Goal: Transaction & Acquisition: Purchase product/service

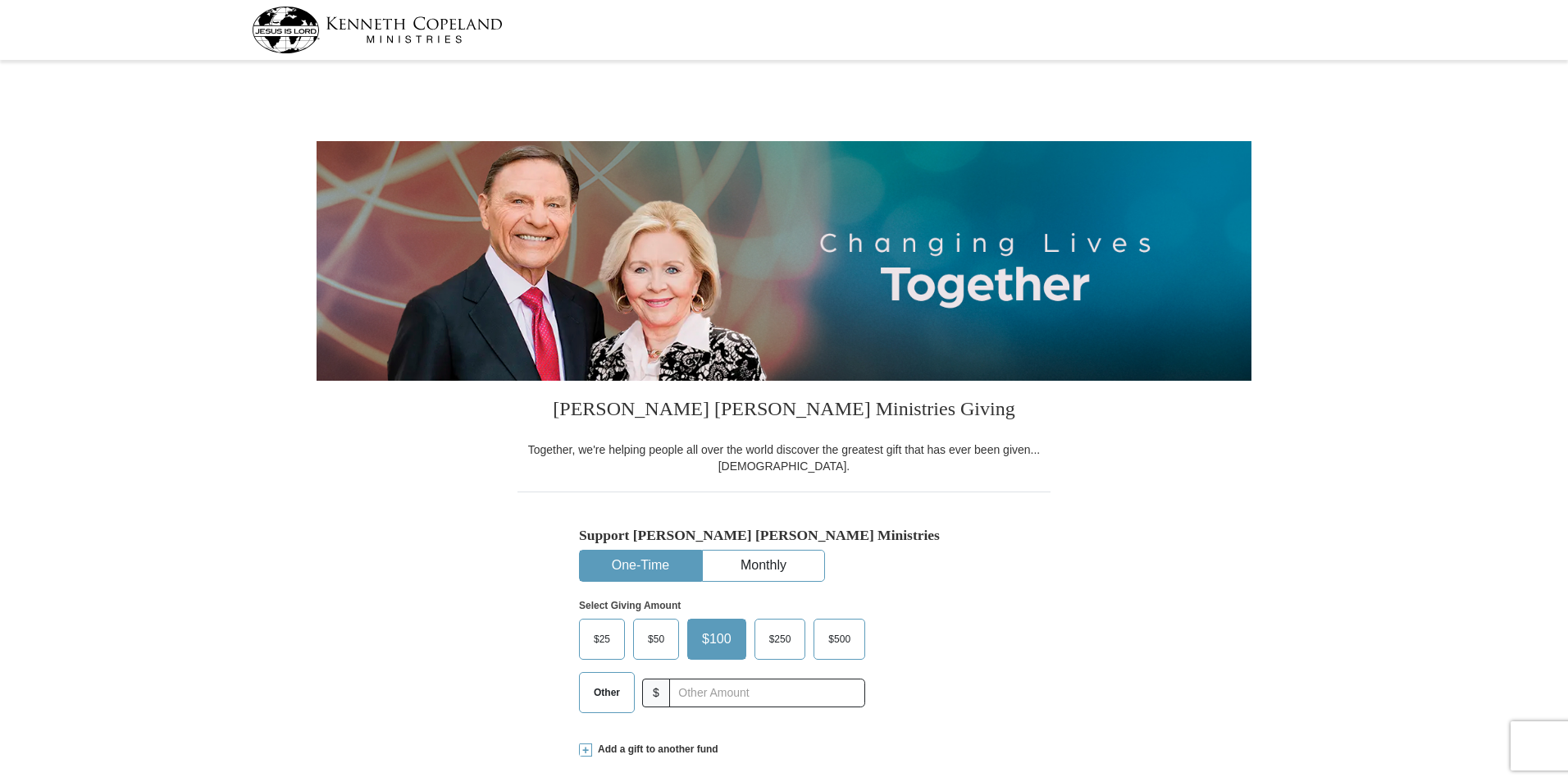
select select "GA"
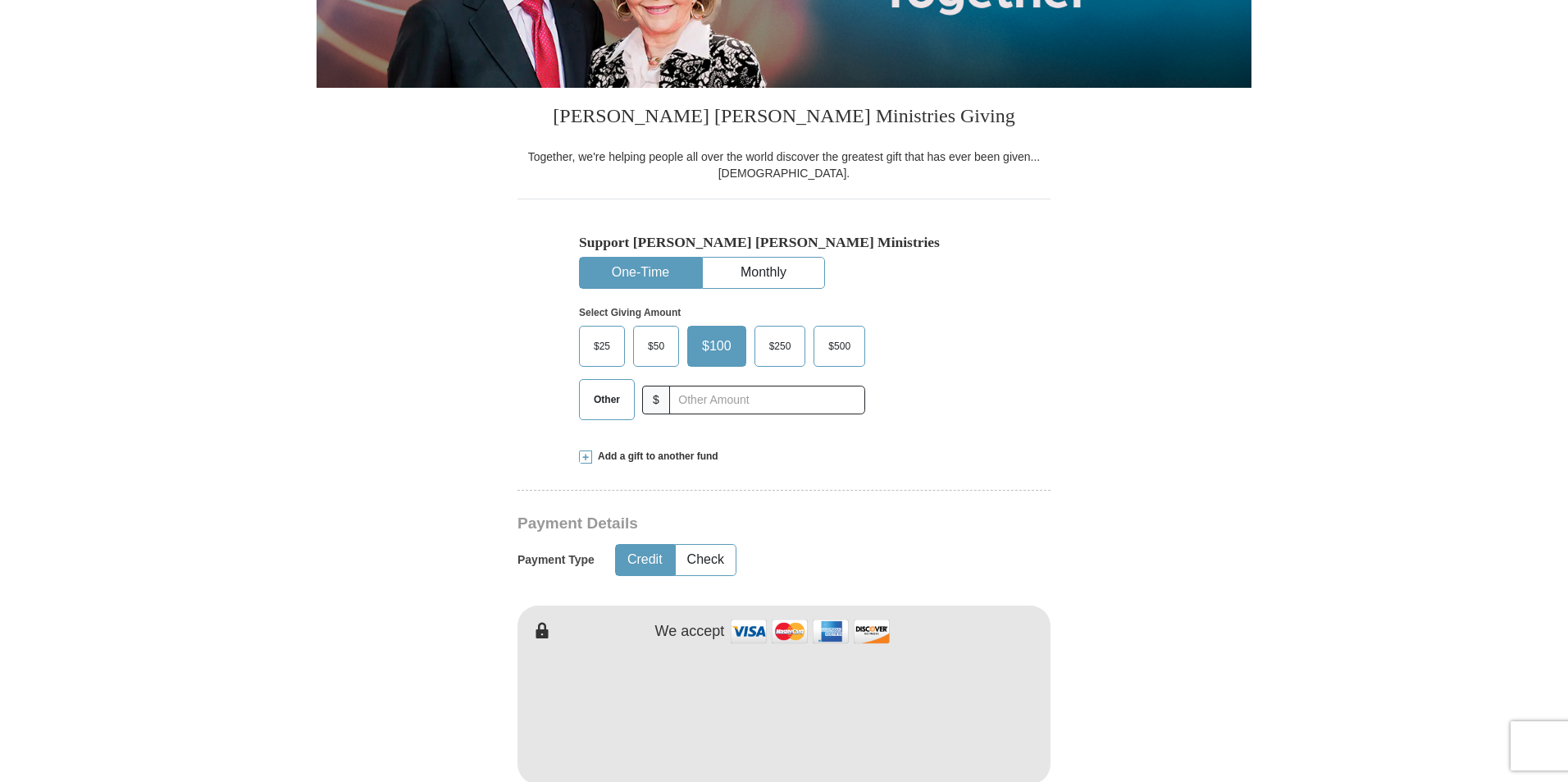
scroll to position [299, 0]
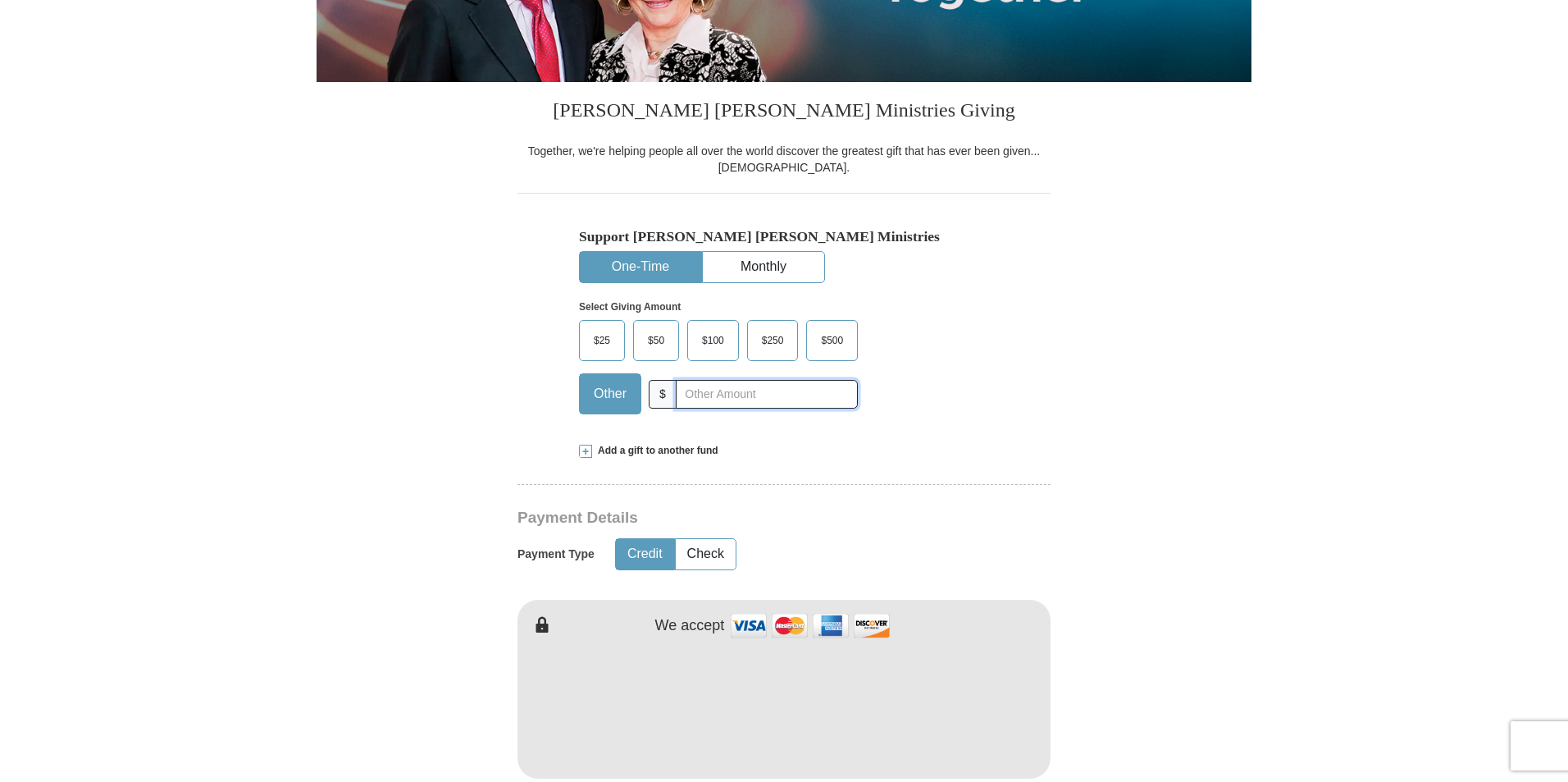
click at [692, 391] on input "text" at bounding box center [766, 394] width 182 height 29
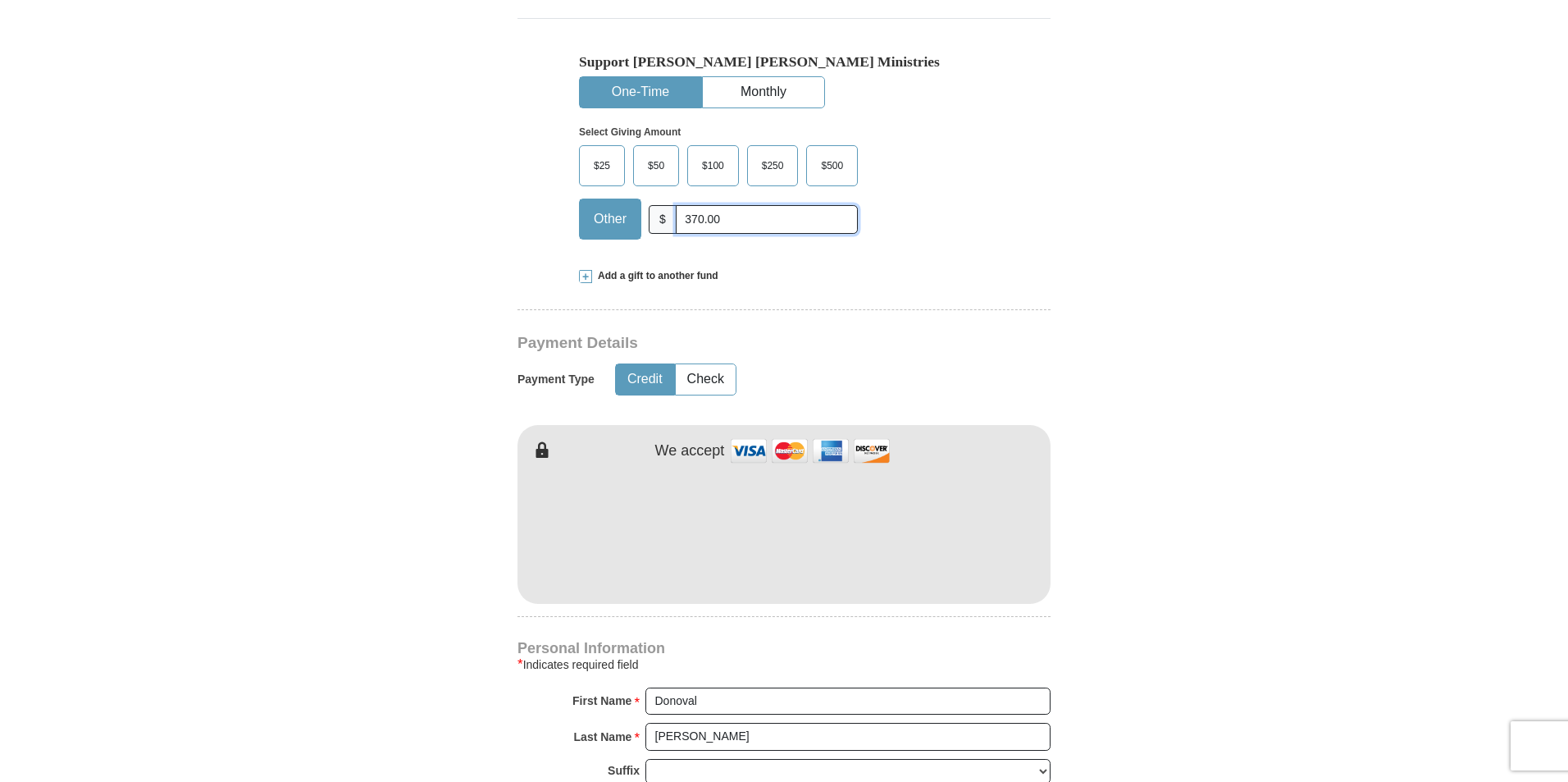
scroll to position [448, 0]
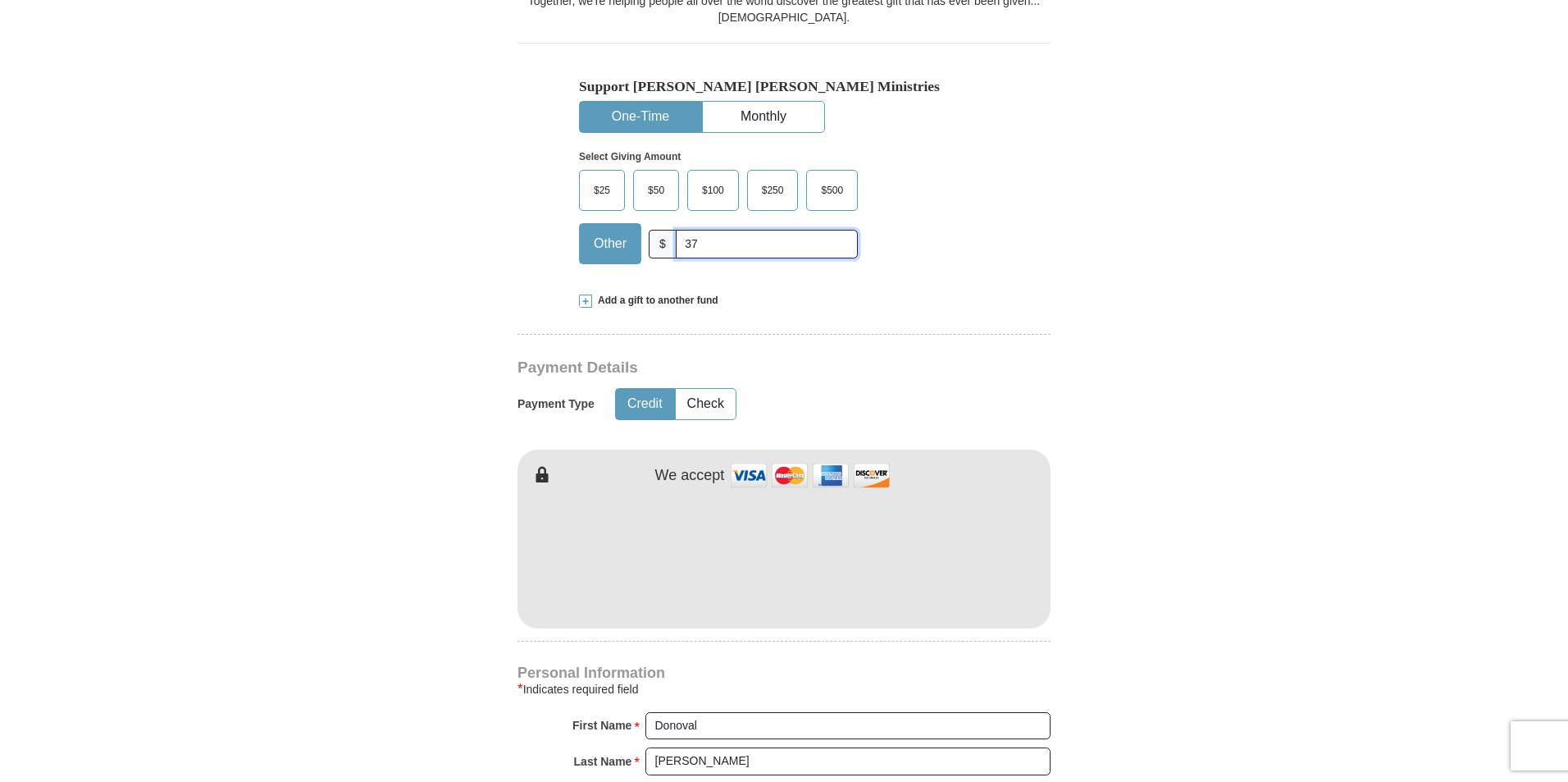
type input "3"
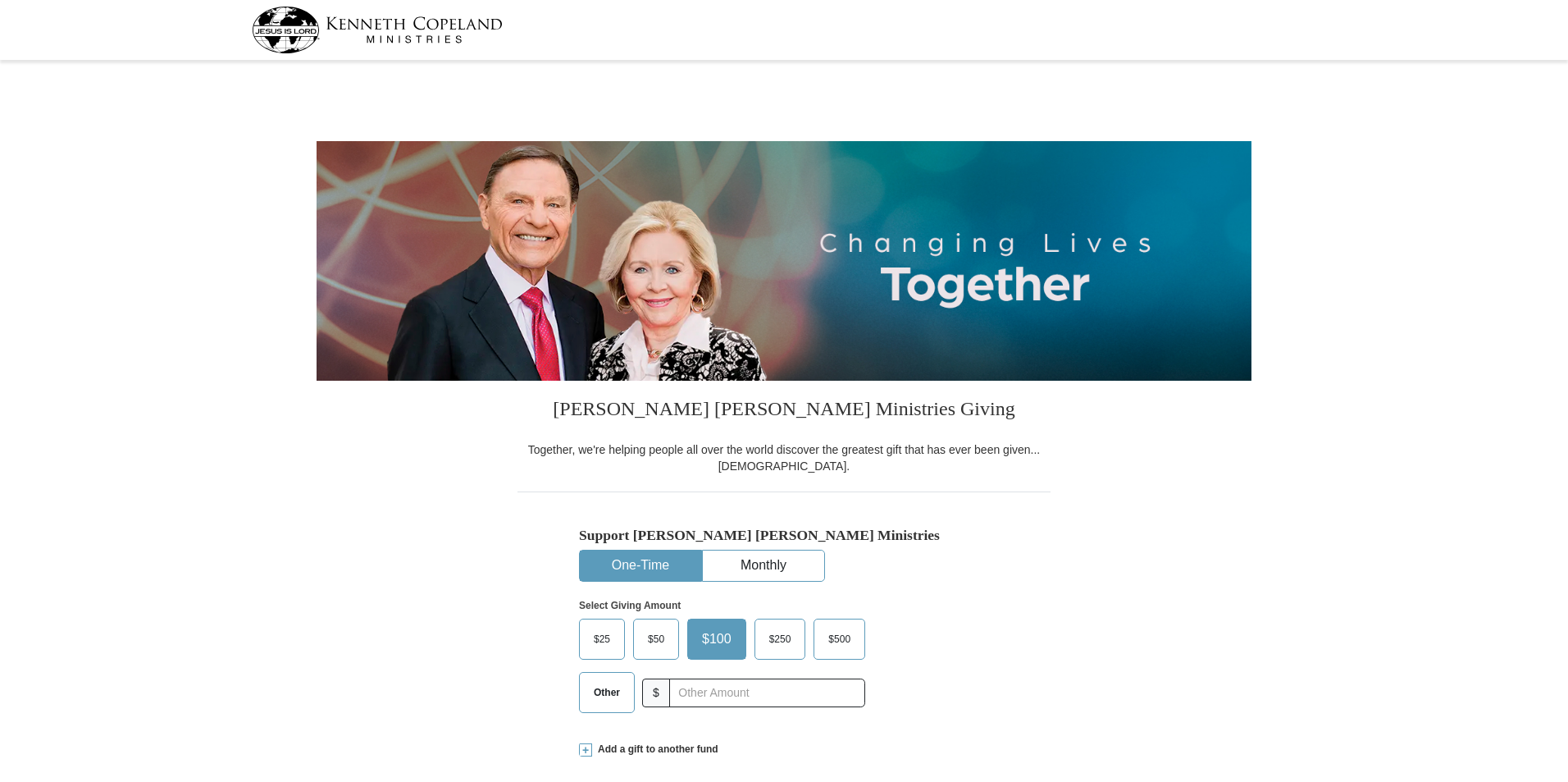
select select "GA"
click at [705, 694] on input "text" at bounding box center [766, 692] width 182 height 29
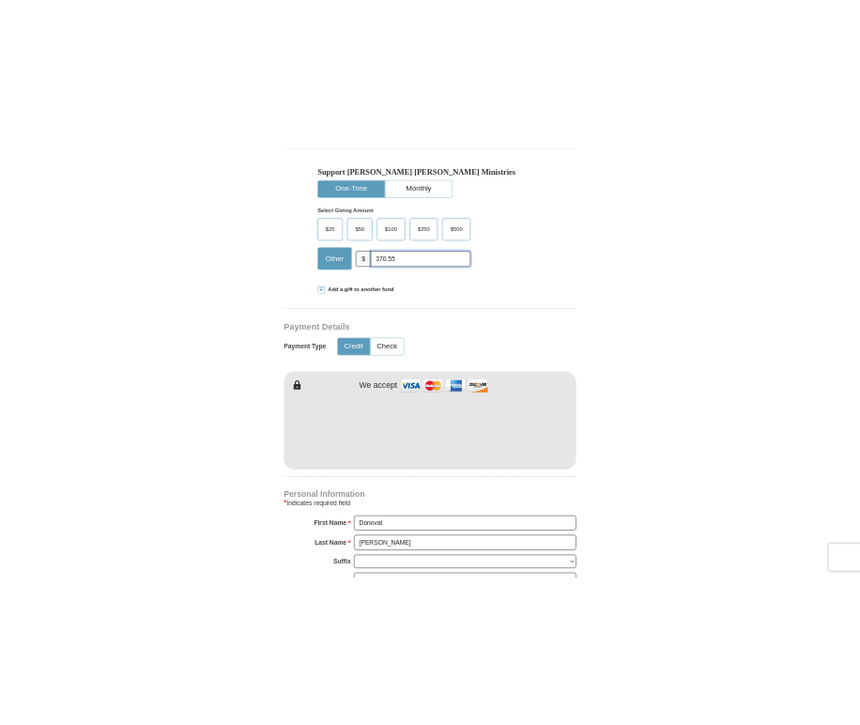
scroll to position [570, 0]
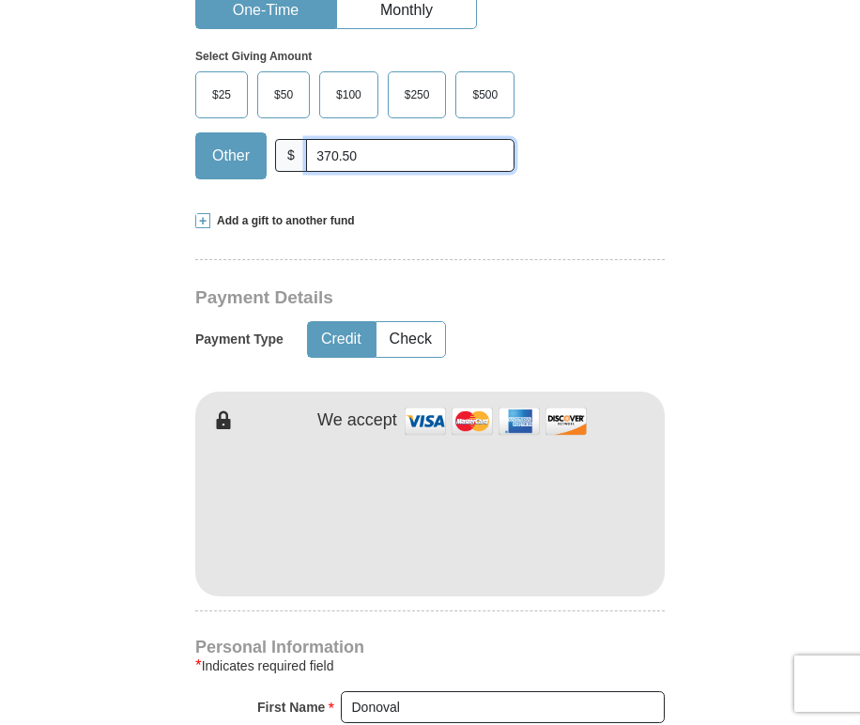
type input "370.50"
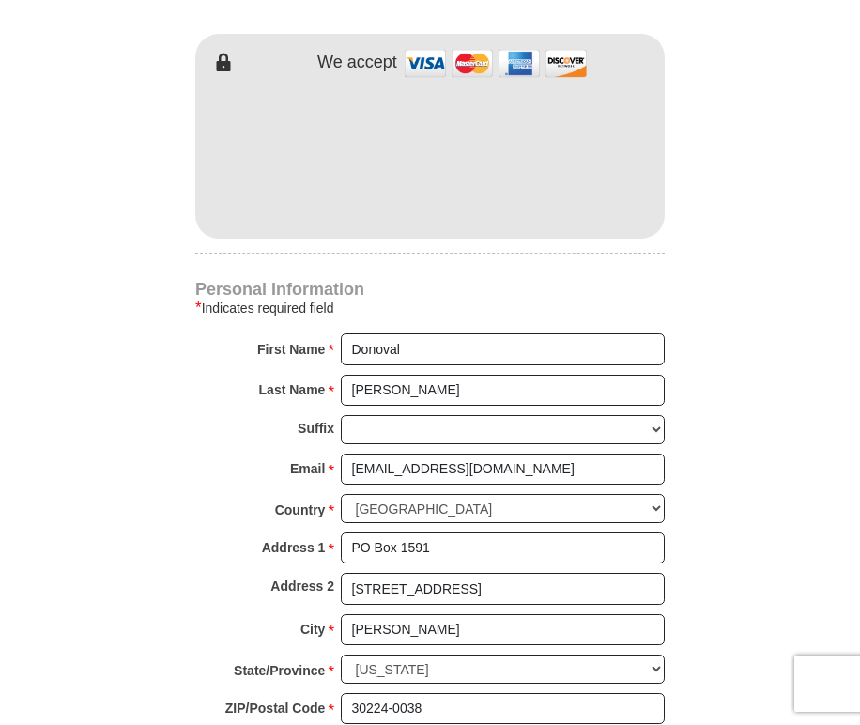
scroll to position [1043, 0]
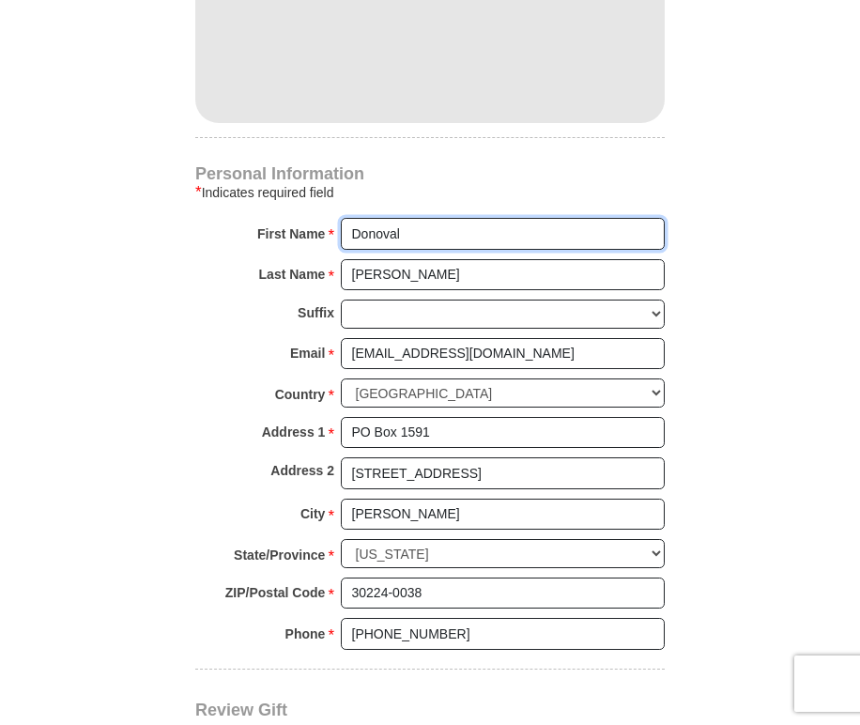
click at [447, 218] on input "Donoval" at bounding box center [503, 234] width 324 height 32
type input "D"
type input "Mount Olive"
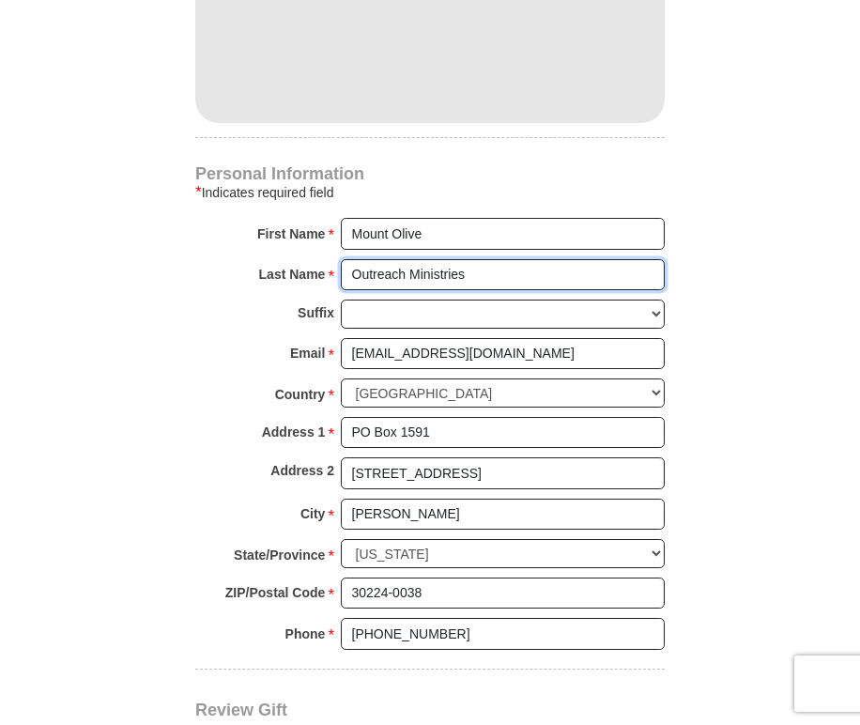
type input "Outreach Ministries"
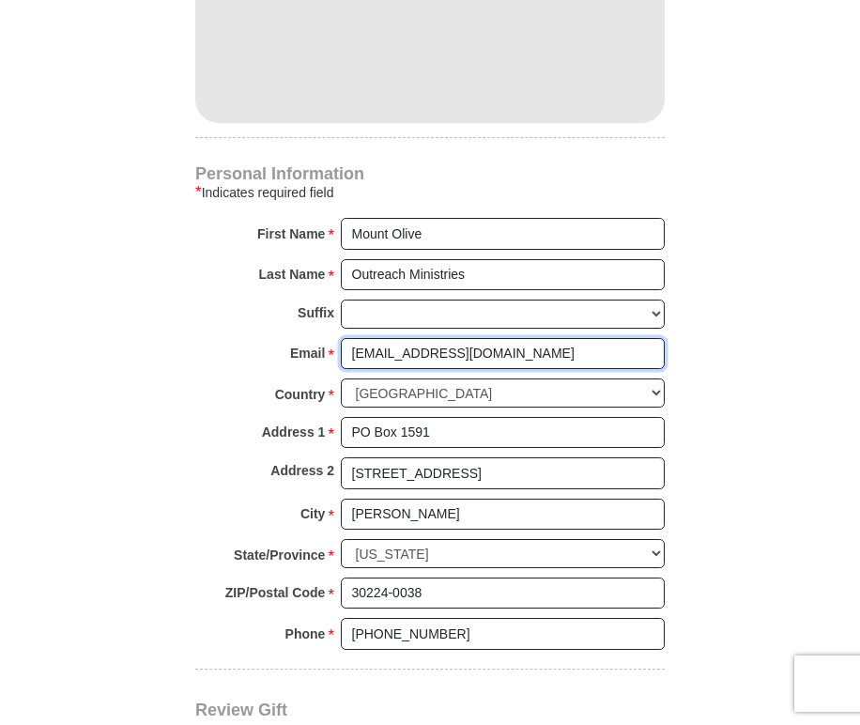
click at [460, 338] on input "[EMAIL_ADDRESS][DOMAIN_NAME]" at bounding box center [503, 354] width 324 height 32
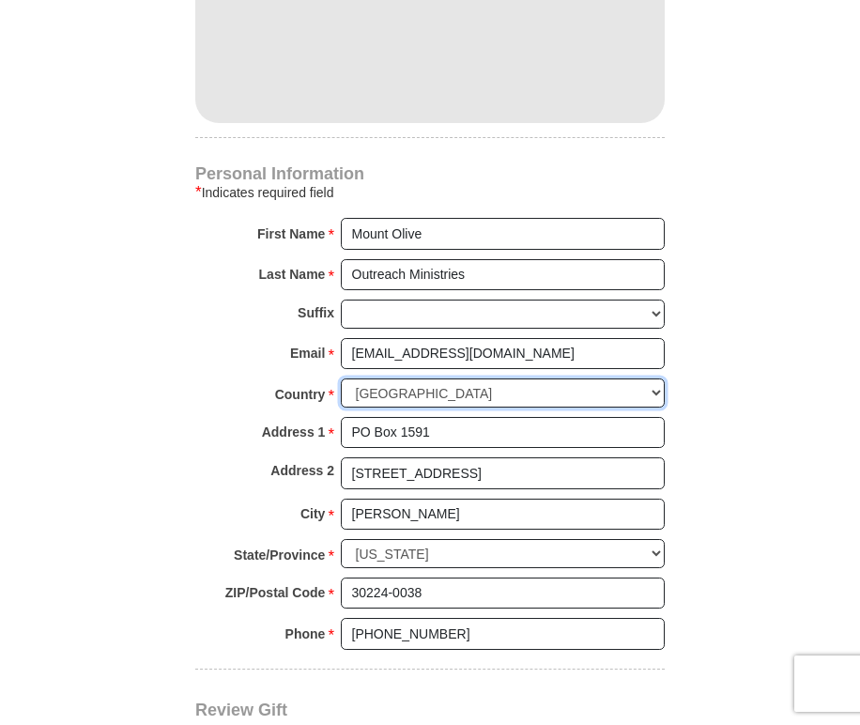
click at [408, 378] on select "United States of America Canada Antigua and Barbuda Argentina Armenia Aruba Aus…" at bounding box center [503, 392] width 324 height 29
click at [495, 378] on select "United States of America Canada Antigua and Barbuda Argentina Armenia Aruba Aus…" at bounding box center [503, 392] width 324 height 29
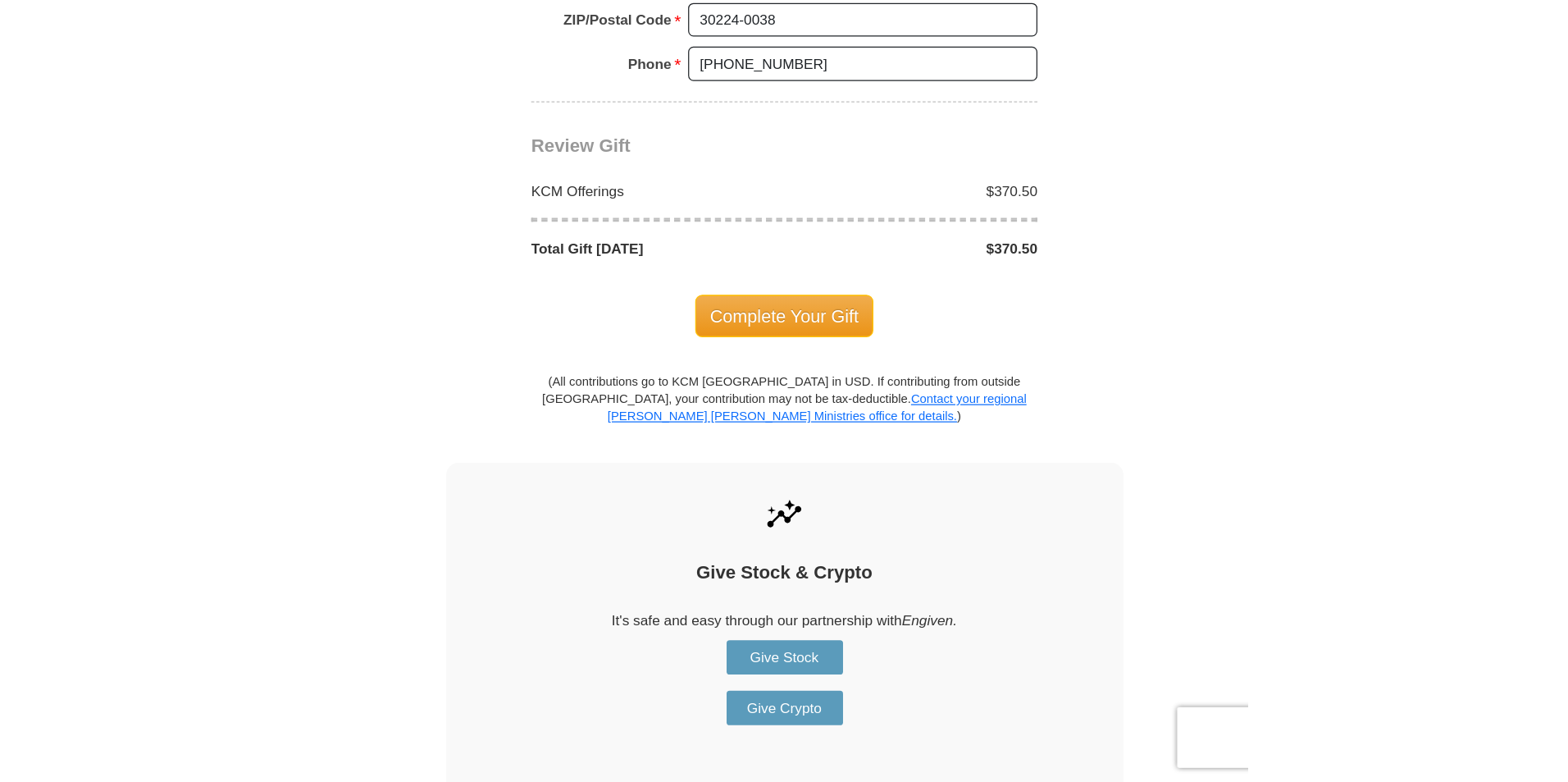
scroll to position [1349, 0]
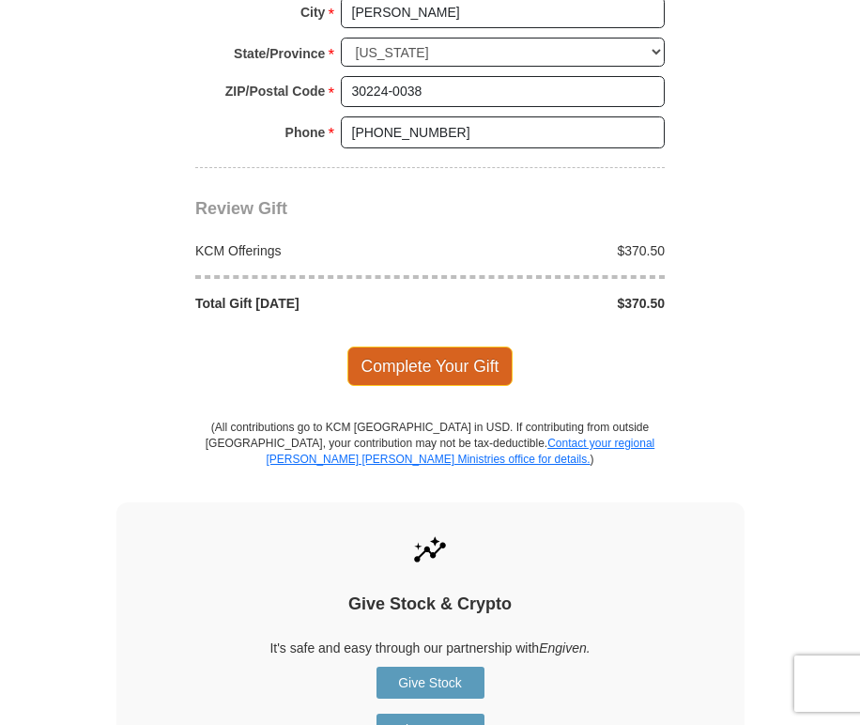
click at [455, 346] on span "Complete Your Gift" at bounding box center [430, 365] width 166 height 39
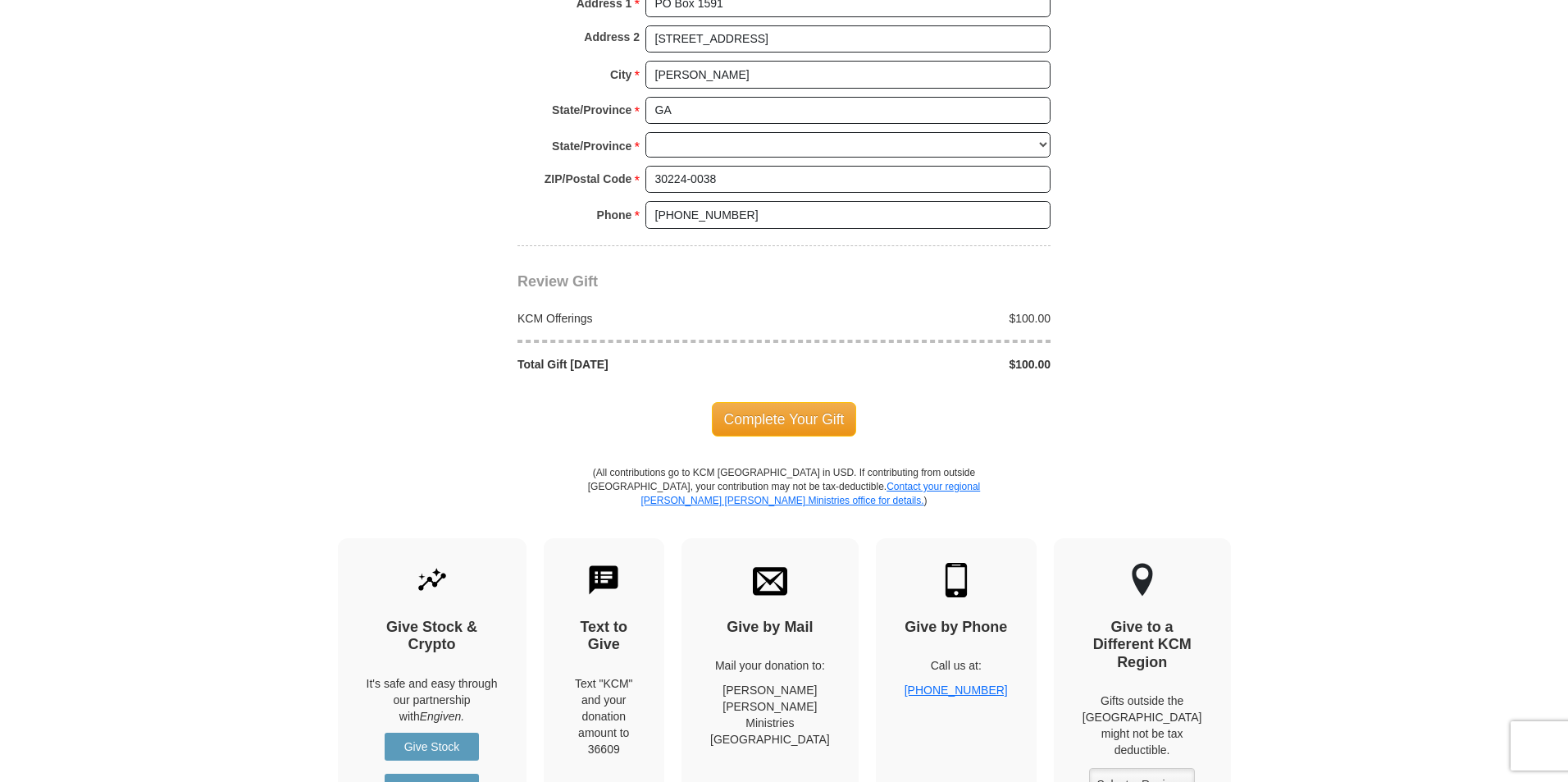
scroll to position [1330, 0]
select select "GA"
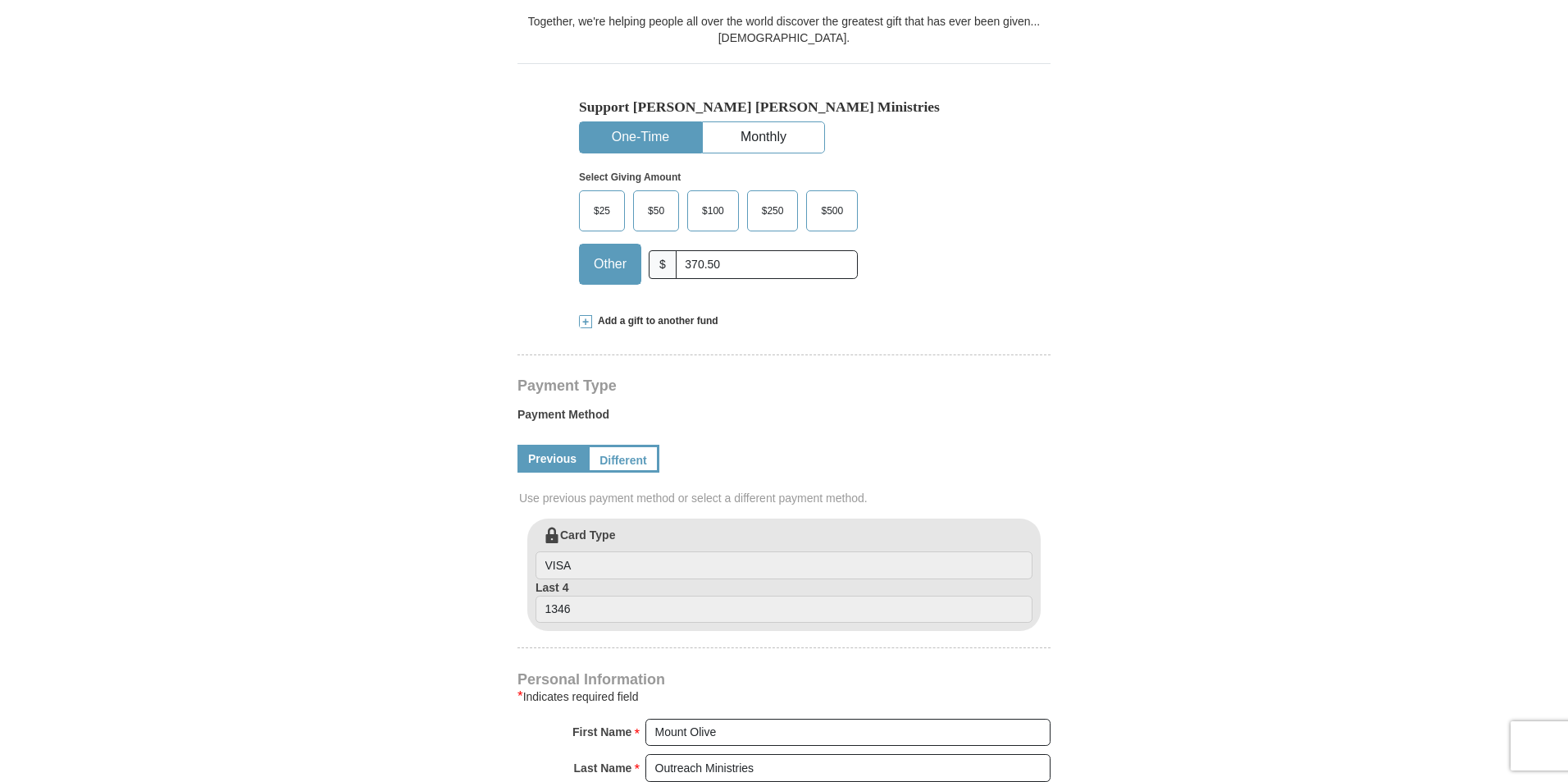
scroll to position [346, 0]
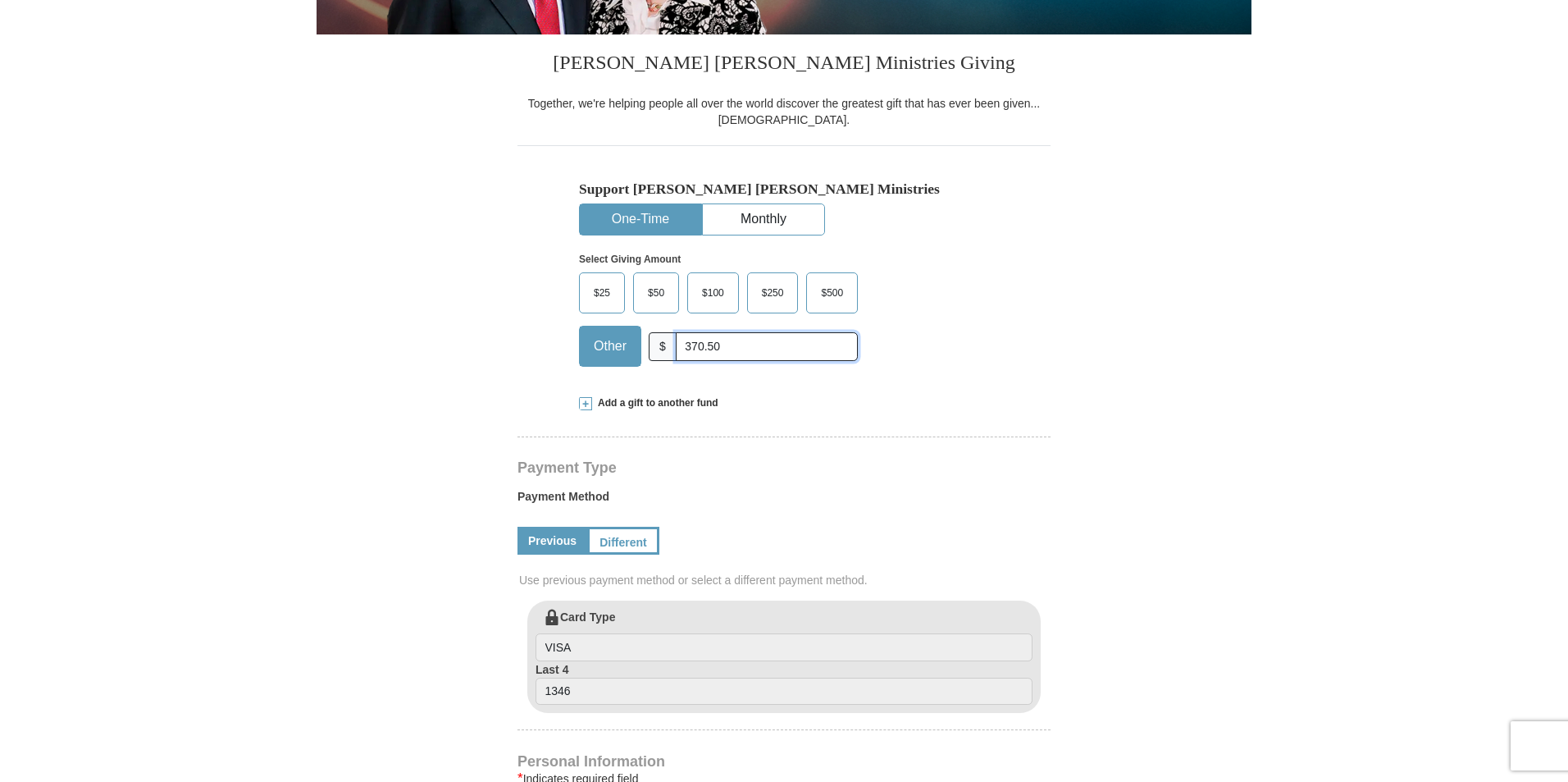
drag, startPoint x: 742, startPoint y: 349, endPoint x: 675, endPoint y: 336, distance: 68.2
click at [677, 336] on input "370.50" at bounding box center [766, 346] width 182 height 29
drag, startPoint x: 1330, startPoint y: 374, endPoint x: 1345, endPoint y: 368, distance: 16.2
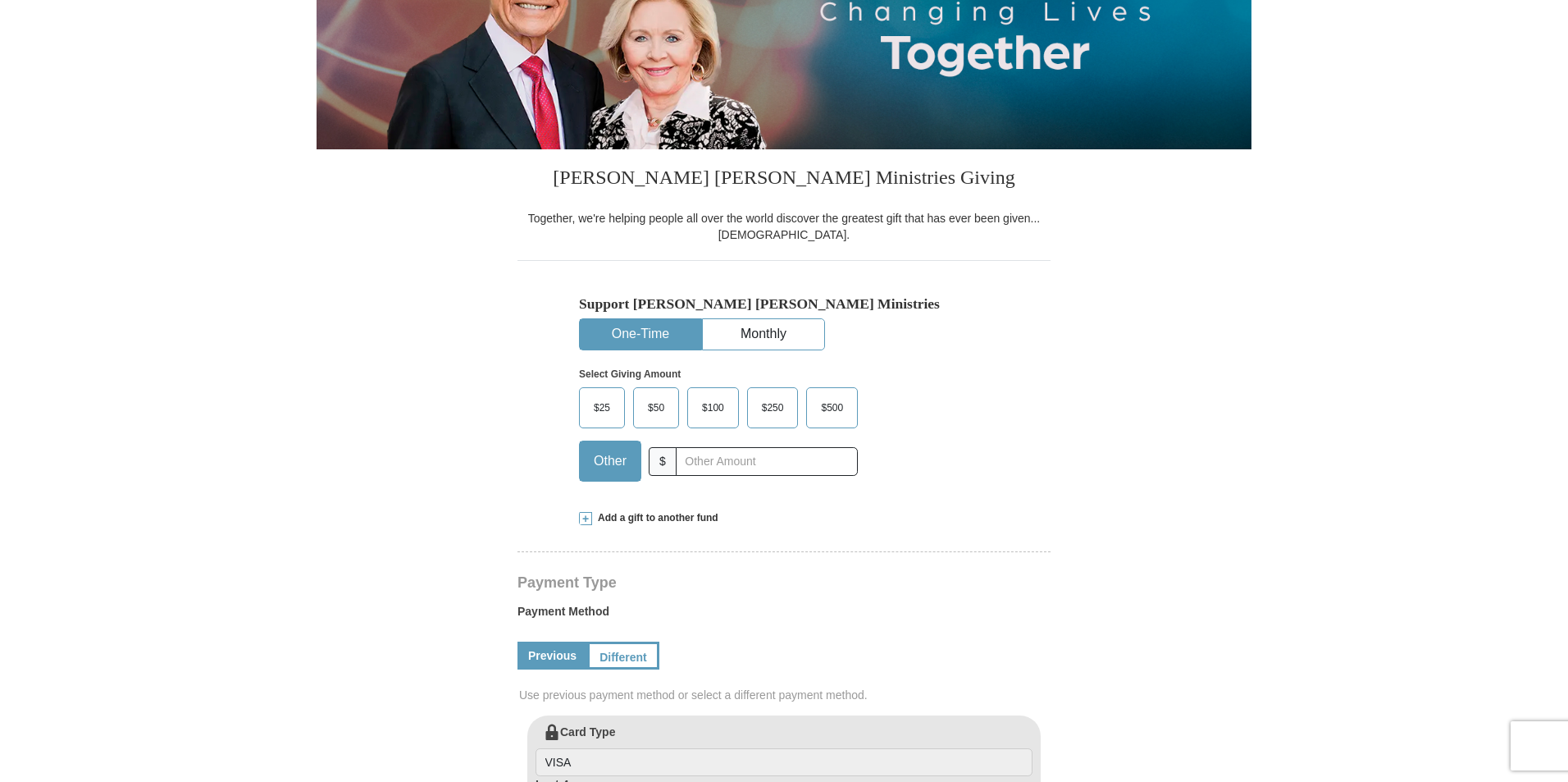
scroll to position [207, 0]
